Goal: Information Seeking & Learning: Learn about a topic

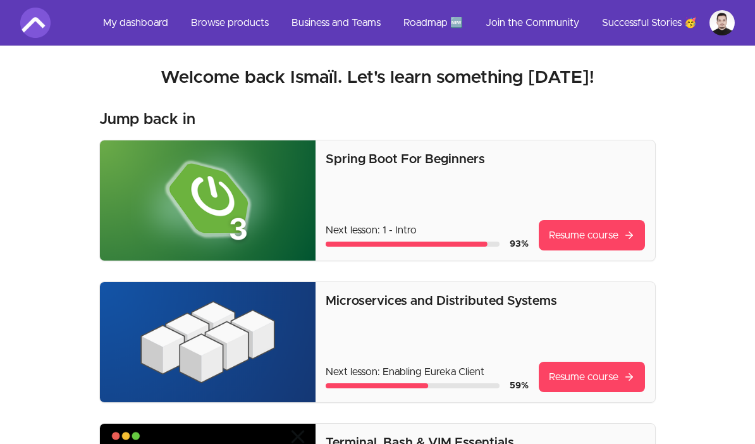
click at [141, 30] on link "My dashboard" at bounding box center [135, 23] width 85 height 30
click at [142, 23] on link "My dashboard" at bounding box center [135, 23] width 85 height 30
click at [155, 27] on link "My dashboard" at bounding box center [135, 23] width 85 height 30
click at [250, 27] on link "Browse products" at bounding box center [230, 23] width 98 height 30
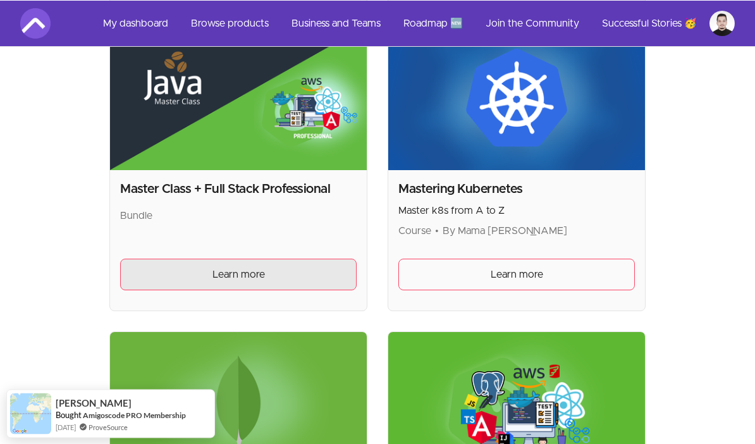
scroll to position [4155, 0]
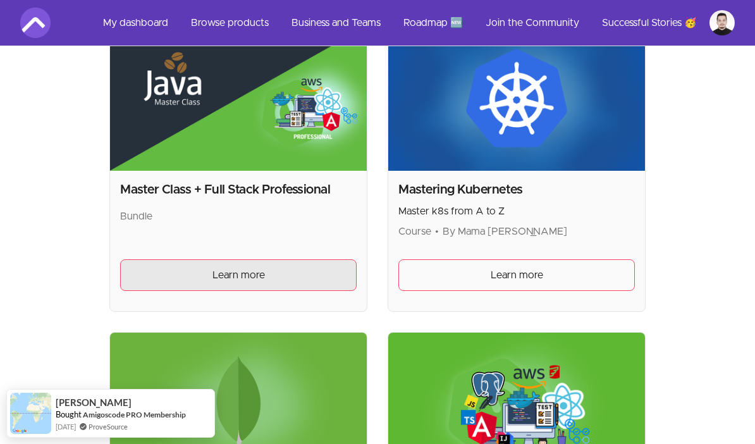
click at [287, 259] on link "Learn more" at bounding box center [238, 275] width 237 height 32
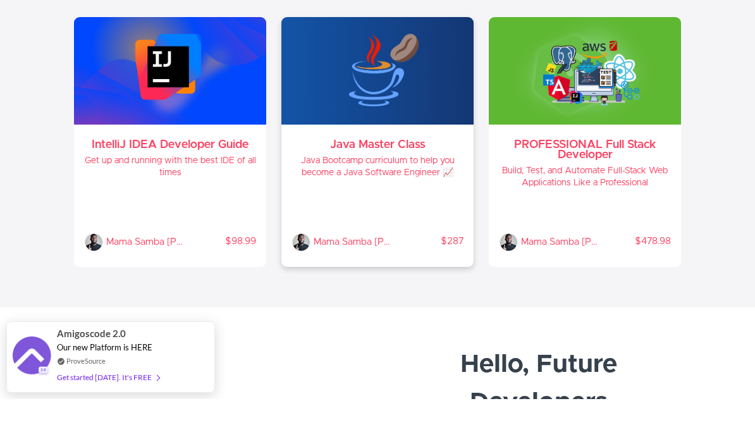
scroll to position [429, 0]
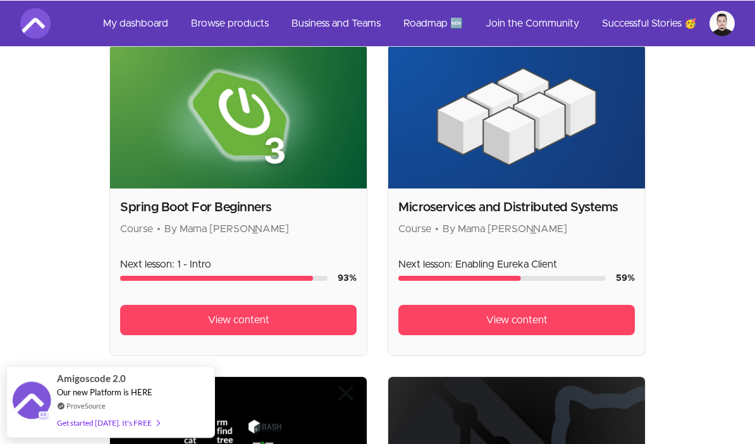
scroll to position [223, 0]
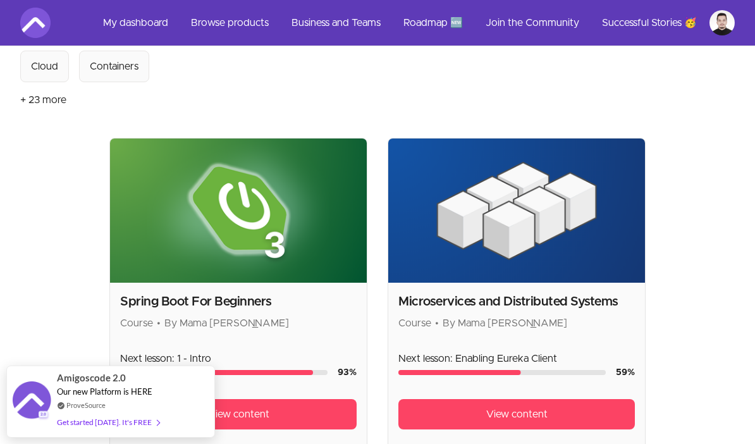
click at [144, 15] on link "My dashboard" at bounding box center [135, 23] width 85 height 30
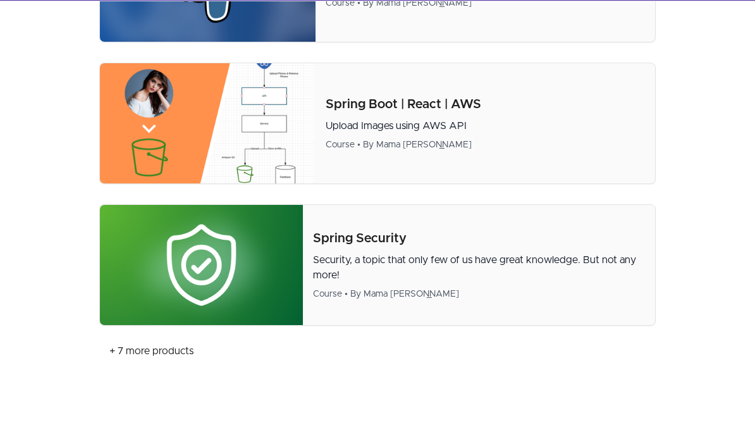
scroll to position [945, 0]
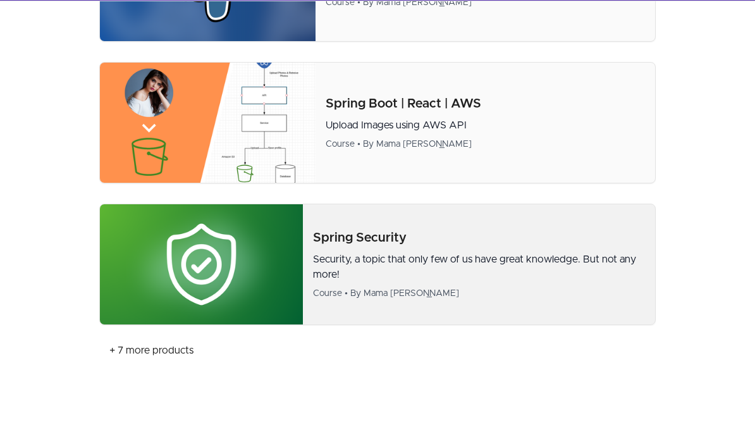
click at [155, 295] on img at bounding box center [201, 309] width 203 height 120
